Goal: Navigation & Orientation: Locate item on page

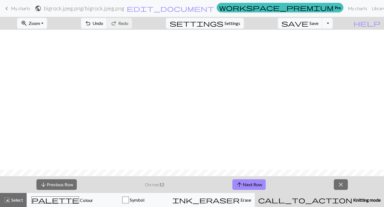
scroll to position [140, 0]
click at [248, 186] on button "arrow_upward Next Row" at bounding box center [248, 184] width 33 height 11
click at [247, 186] on button "arrow_upward Next Row" at bounding box center [248, 184] width 33 height 11
click at [244, 183] on button "arrow_upward Next Row" at bounding box center [248, 184] width 33 height 11
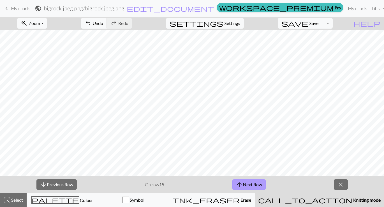
click at [246, 184] on button "arrow_upward Next Row" at bounding box center [248, 184] width 33 height 11
click at [254, 181] on button "arrow_upward Next Row" at bounding box center [248, 184] width 33 height 11
click at [248, 189] on button "arrow_upward Next Row" at bounding box center [248, 184] width 33 height 11
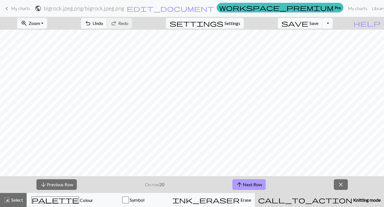
click at [251, 185] on button "arrow_upward Next Row" at bounding box center [248, 184] width 33 height 11
click at [243, 183] on button "arrow_upward Next Row" at bounding box center [248, 184] width 33 height 11
click at [60, 186] on button "arrow_downward Previous Row" at bounding box center [56, 184] width 40 height 11
click at [245, 182] on button "arrow_upward Next Row" at bounding box center [248, 184] width 33 height 11
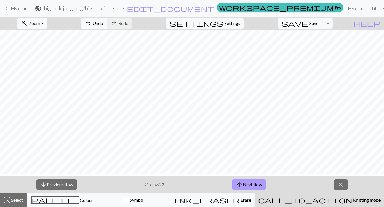
scroll to position [60, 0]
click at [258, 189] on button "arrow_upward Next Row" at bounding box center [248, 184] width 33 height 11
click at [240, 182] on span "arrow_upward" at bounding box center [239, 184] width 7 height 8
click at [248, 185] on button "arrow_upward Next Row" at bounding box center [248, 184] width 33 height 11
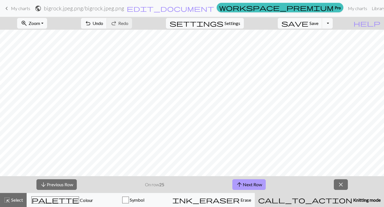
click at [248, 184] on button "arrow_upward Next Row" at bounding box center [248, 184] width 33 height 11
click at [247, 184] on button "arrow_upward Next Row" at bounding box center [248, 184] width 33 height 11
click at [250, 189] on button "arrow_upward Next Row" at bounding box center [248, 184] width 33 height 11
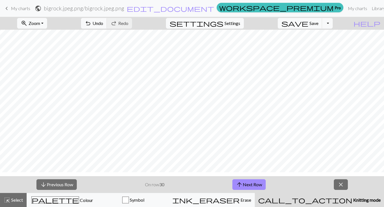
scroll to position [52, 0]
click at [251, 184] on button "arrow_upward Next Row" at bounding box center [248, 184] width 33 height 11
click at [260, 183] on button "arrow_upward Next Row" at bounding box center [248, 184] width 33 height 11
click at [251, 182] on button "arrow_upward Next Row" at bounding box center [248, 184] width 33 height 11
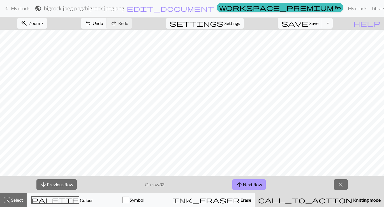
click at [240, 183] on span "arrow_upward" at bounding box center [239, 184] width 7 height 8
click at [249, 184] on button "arrow_upward Next Row" at bounding box center [248, 184] width 33 height 11
click at [256, 186] on button "arrow_upward Next Row" at bounding box center [248, 184] width 33 height 11
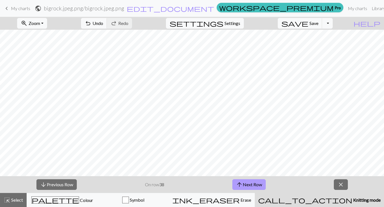
click at [254, 184] on button "arrow_upward Next Row" at bounding box center [248, 184] width 33 height 11
click at [245, 180] on button "arrow_upward Next Row" at bounding box center [248, 184] width 33 height 11
click at [249, 179] on div "arrow_downward Previous Row On row 42 arrow_upward Next Row close" at bounding box center [192, 184] width 384 height 17
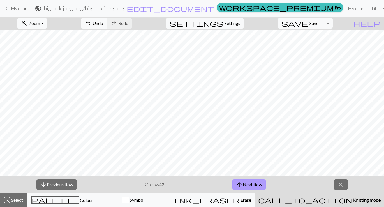
click at [247, 181] on button "arrow_upward Next Row" at bounding box center [248, 184] width 33 height 11
click at [249, 186] on button "arrow_upward Next Row" at bounding box center [248, 184] width 33 height 11
click at [251, 185] on button "arrow_upward Next Row" at bounding box center [248, 184] width 33 height 11
click at [238, 185] on span "arrow_upward" at bounding box center [239, 184] width 7 height 8
click at [242, 181] on span "arrow_upward" at bounding box center [239, 184] width 7 height 8
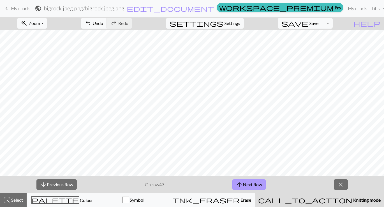
click at [244, 185] on button "arrow_upward Next Row" at bounding box center [248, 184] width 33 height 11
